Goal: Navigation & Orientation: Understand site structure

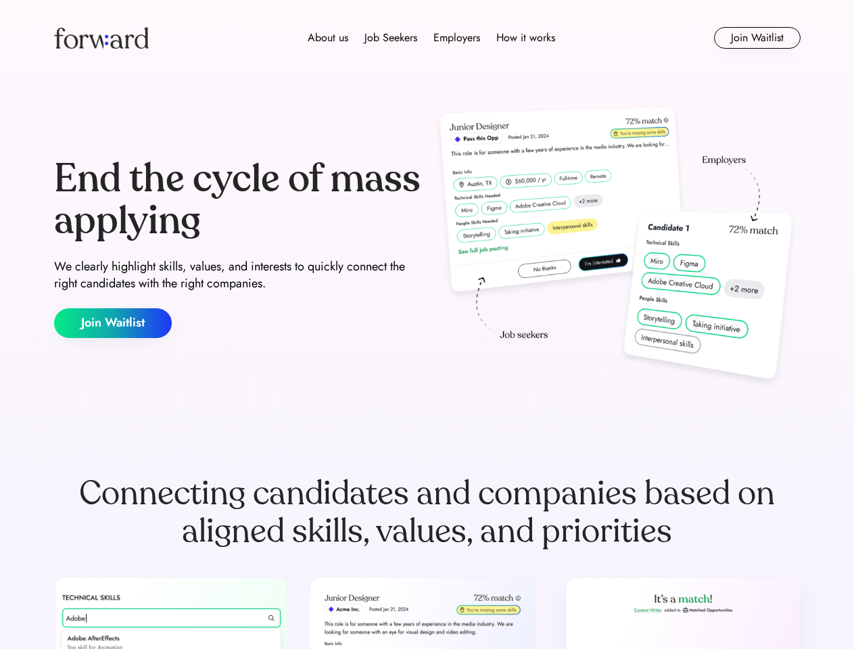
click at [427, 325] on div "End the cycle of mass applying We clearly highlight skills, values, and interes…" at bounding box center [427, 248] width 747 height 291
click at [427, 38] on div "About us Job Seekers Employers How it works" at bounding box center [431, 38] width 533 height 16
click at [101, 38] on img at bounding box center [101, 38] width 95 height 22
click at [432, 38] on div "About us Job Seekers Employers How it works" at bounding box center [431, 38] width 533 height 16
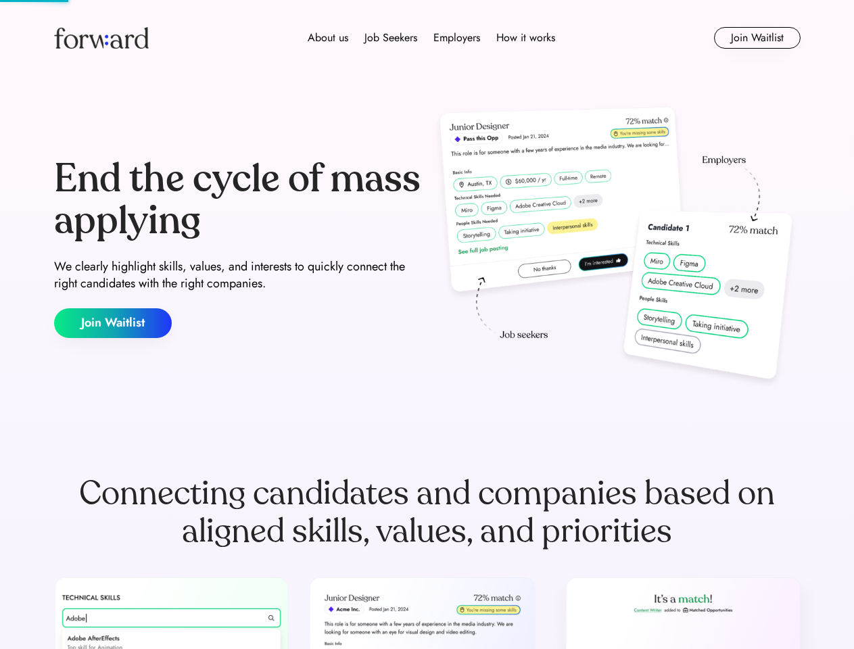
click at [328, 38] on div "About us" at bounding box center [328, 38] width 41 height 16
click at [391, 38] on div "Job Seekers" at bounding box center [391, 38] width 53 height 16
click at [457, 38] on div "Employers" at bounding box center [457, 38] width 47 height 16
click at [525, 38] on div "How it works" at bounding box center [525, 38] width 59 height 16
click at [757, 38] on button "Join Waitlist" at bounding box center [757, 38] width 87 height 22
